Goal: Find specific page/section: Find specific page/section

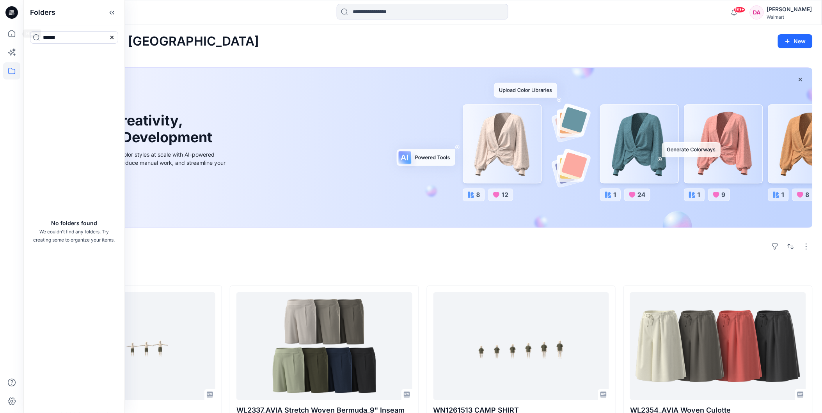
click at [8, 9] on icon at bounding box center [11, 12] width 12 height 12
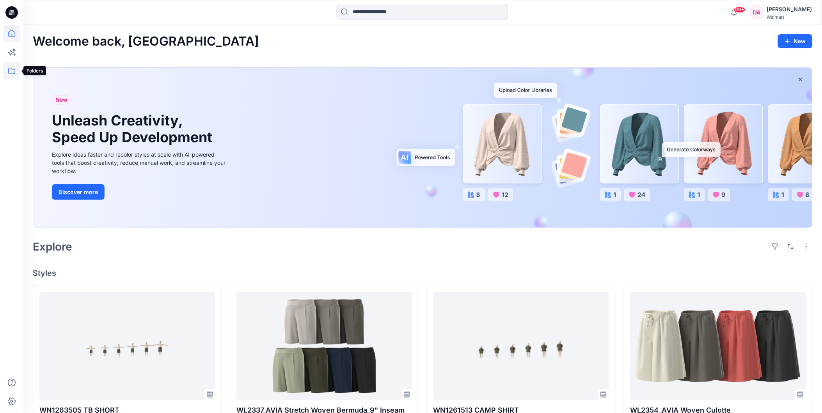
click at [11, 70] on icon at bounding box center [11, 70] width 17 height 17
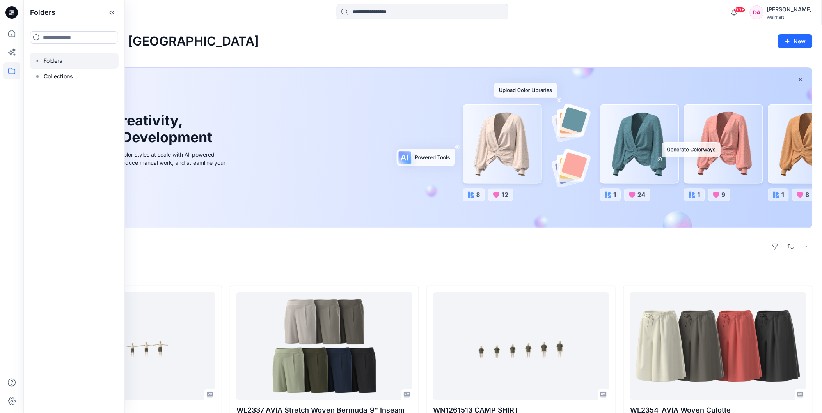
click at [69, 62] on div at bounding box center [74, 61] width 89 height 16
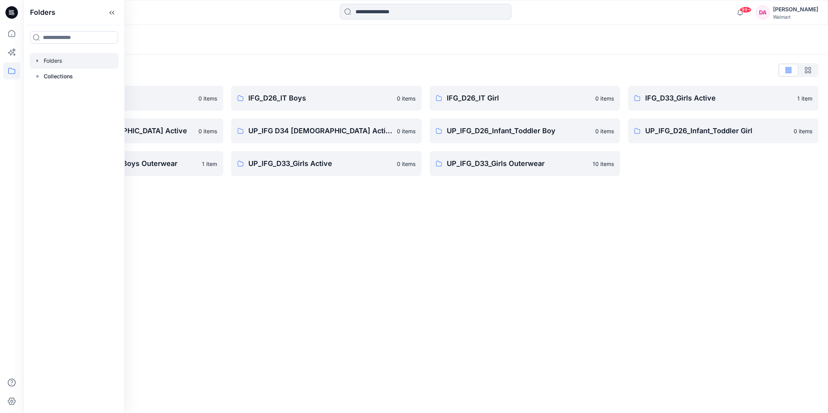
click at [392, 272] on div "Folders Folders List IFG D33 S3 FYE2021 0 items IFG_D34 _[DEMOGRAPHIC_DATA] Act…" at bounding box center [425, 219] width 805 height 388
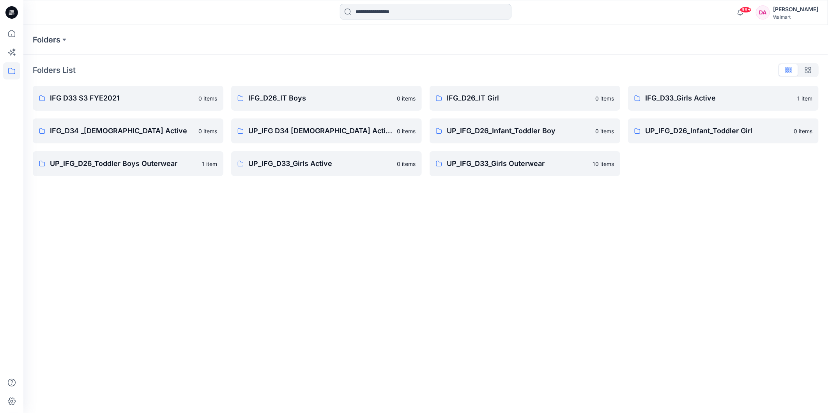
click at [399, 12] on input at bounding box center [426, 12] width 172 height 16
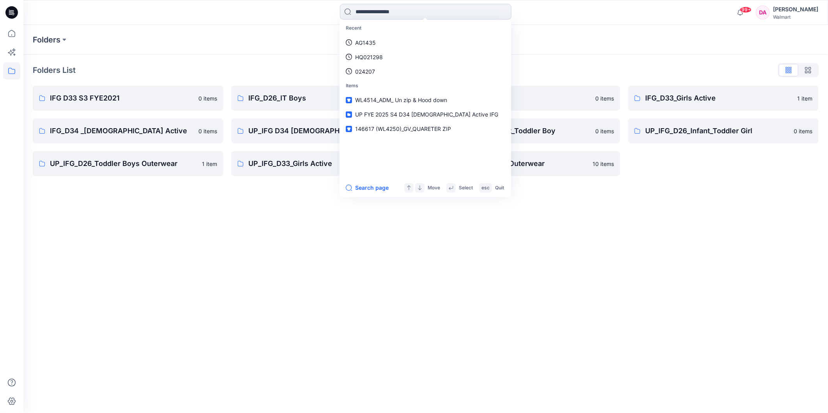
click at [399, 12] on input at bounding box center [426, 12] width 172 height 16
type input "********"
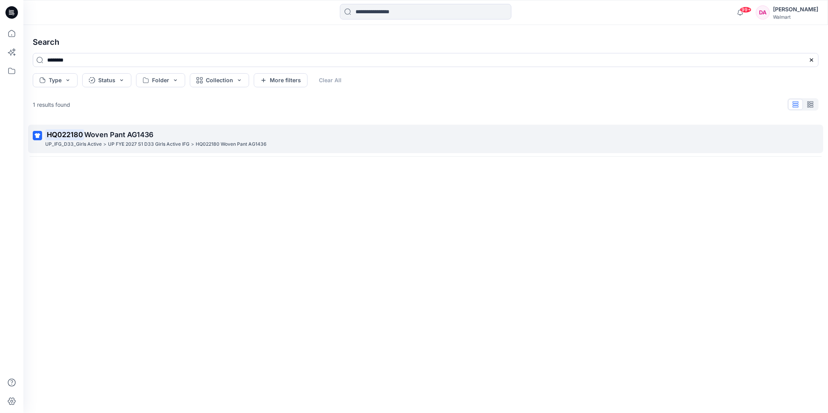
click at [123, 146] on p "UP FYE 2027 S1 D33 Girls Active IFG" at bounding box center [149, 144] width 82 height 8
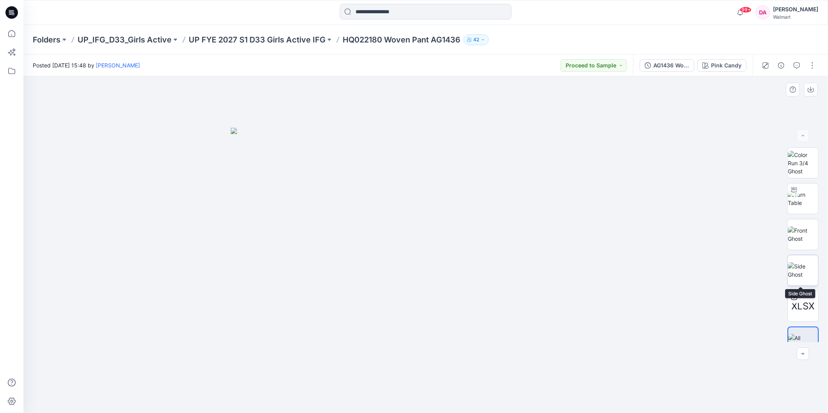
click at [810, 268] on img at bounding box center [803, 270] width 30 height 16
click at [805, 203] on img at bounding box center [803, 199] width 30 height 16
click at [802, 269] on img at bounding box center [803, 270] width 30 height 16
click at [803, 334] on img at bounding box center [803, 342] width 30 height 16
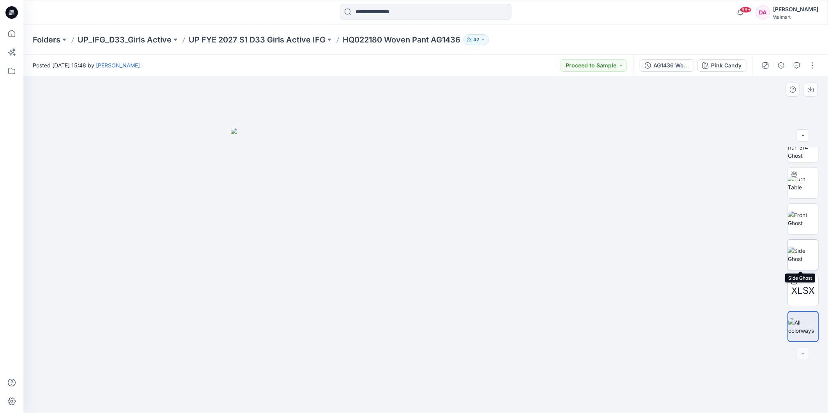
click at [798, 257] on img at bounding box center [803, 255] width 30 height 16
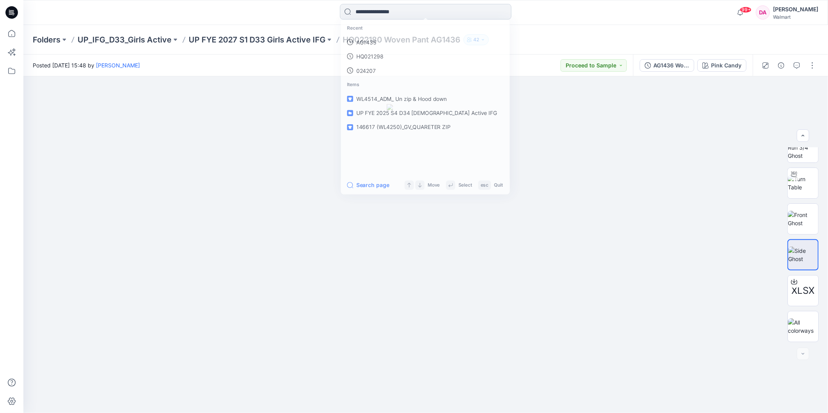
click at [369, 13] on input at bounding box center [426, 12] width 172 height 16
type input "*"
type input "******"
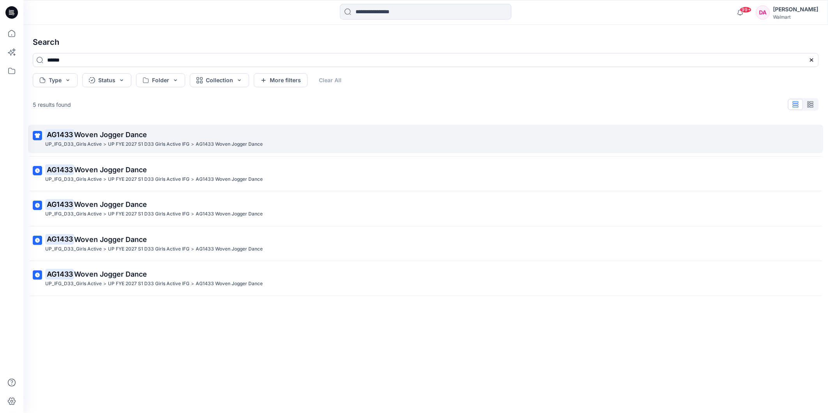
click at [274, 143] on div "UP_IFG_D33_Girls Active > UP FYE 2027 S1 D33 Girls Active IFG > AG1433 Woven Jo…" at bounding box center [425, 144] width 760 height 8
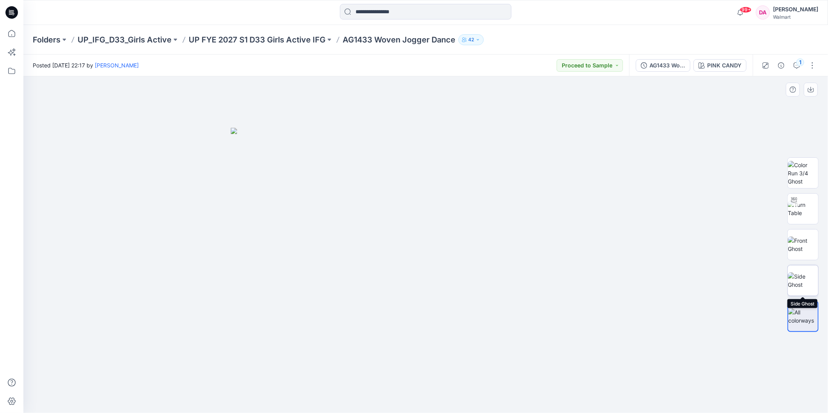
click at [812, 283] on img at bounding box center [803, 281] width 30 height 16
click at [808, 251] on img at bounding box center [803, 245] width 30 height 16
click at [811, 209] on img at bounding box center [803, 209] width 30 height 16
drag, startPoint x: 427, startPoint y: 404, endPoint x: 550, endPoint y: 358, distance: 131.7
click at [550, 358] on div at bounding box center [425, 244] width 805 height 337
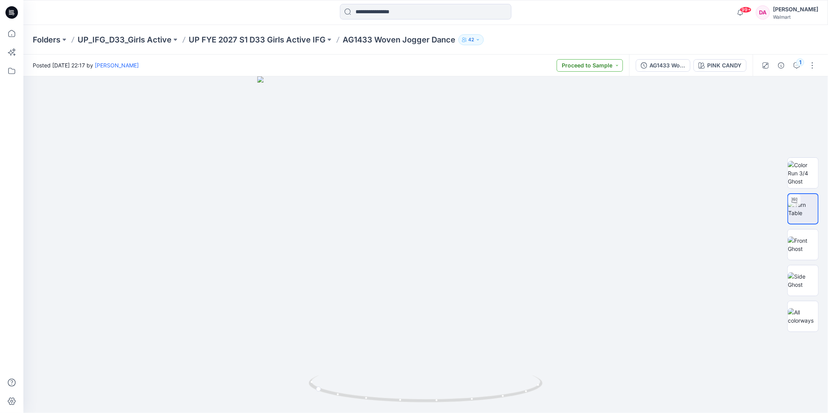
click at [587, 71] on button "Proceed to Sample" at bounding box center [590, 65] width 66 height 12
click at [692, 104] on div at bounding box center [425, 244] width 805 height 337
click at [800, 64] on div "1" at bounding box center [801, 62] width 8 height 8
